Goal: Navigation & Orientation: Find specific page/section

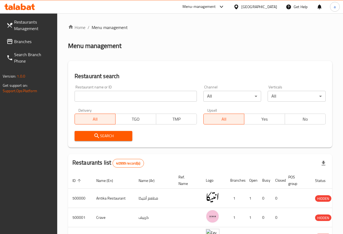
click at [19, 36] on link "Branches" at bounding box center [29, 41] width 55 height 13
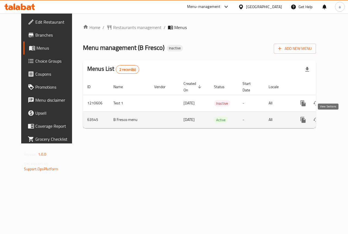
click at [335, 125] on link "enhanced table" at bounding box center [341, 119] width 13 height 13
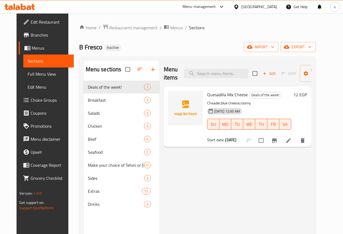
click at [31, 100] on span "Choice Groups" at bounding box center [50, 100] width 39 height 7
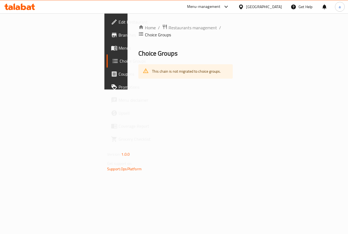
click at [118, 35] on span "Branches" at bounding box center [138, 35] width 40 height 7
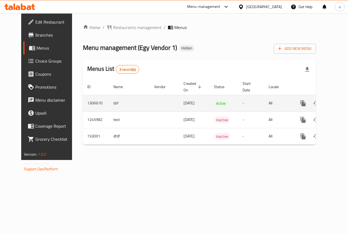
click at [339, 101] on icon "enhanced table" at bounding box center [342, 103] width 7 height 7
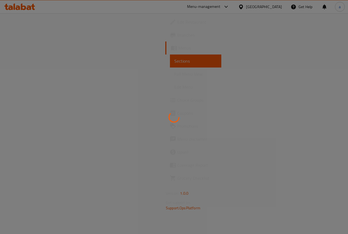
click at [24, 99] on div at bounding box center [174, 117] width 348 height 234
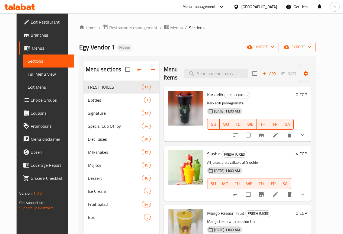
click at [31, 99] on span "Choice Groups" at bounding box center [50, 100] width 39 height 7
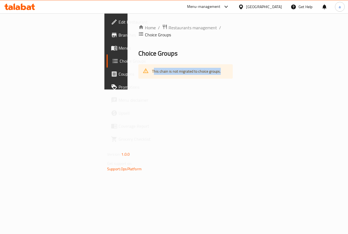
drag, startPoint x: 84, startPoint y: 66, endPoint x: 203, endPoint y: 64, distance: 118.1
click at [203, 64] on div "This chain is not migrated to choice groups." at bounding box center [185, 71] width 94 height 14
click at [168, 49] on h2 "Choice Groups" at bounding box center [185, 53] width 94 height 9
click at [118, 34] on span "Branches" at bounding box center [138, 35] width 40 height 7
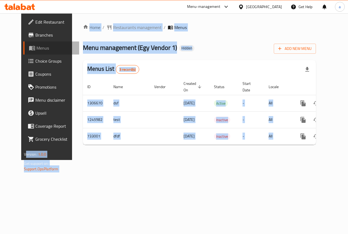
click at [29, 47] on span at bounding box center [33, 48] width 8 height 7
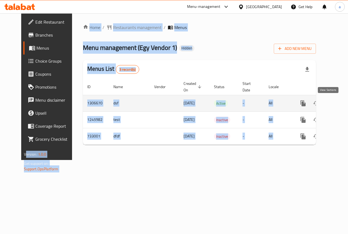
click at [335, 106] on link "enhanced table" at bounding box center [341, 103] width 13 height 13
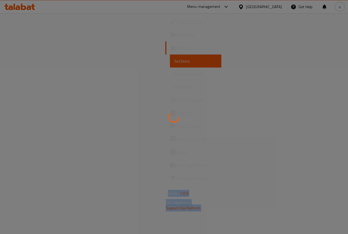
click at [88, 105] on div at bounding box center [174, 117] width 348 height 234
click at [30, 99] on div at bounding box center [174, 117] width 348 height 234
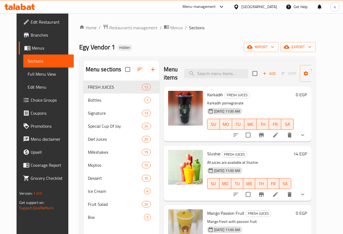
click at [31, 99] on span "Choice Groups" at bounding box center [50, 100] width 39 height 7
